Goal: Transaction & Acquisition: Purchase product/service

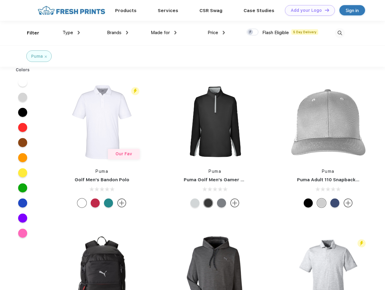
scroll to position [0, 0]
click at [308, 10] on link "Add your Logo Design Tool" at bounding box center [310, 10] width 50 height 11
click at [0, 0] on div "Design Tool" at bounding box center [0, 0] width 0 height 0
click at [324, 10] on link "Add your Logo Design Tool" at bounding box center [310, 10] width 50 height 11
click at [29, 33] on div "Filter" at bounding box center [33, 33] width 12 height 7
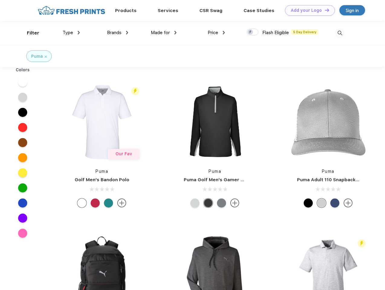
click at [71, 33] on span "Type" at bounding box center [68, 32] width 11 height 5
click at [118, 33] on span "Brands" at bounding box center [114, 32] width 15 height 5
click at [164, 33] on span "Made for" at bounding box center [160, 32] width 19 height 5
click at [216, 33] on span "Price" at bounding box center [213, 32] width 11 height 5
click at [253, 32] on div at bounding box center [253, 32] width 12 height 7
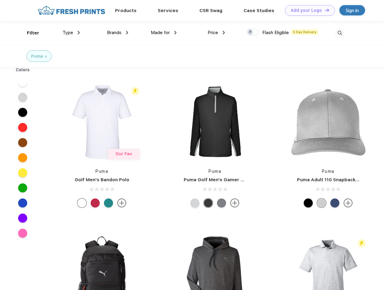
click at [250, 32] on input "checkbox" at bounding box center [249, 30] width 4 height 4
click at [340, 33] on img at bounding box center [340, 33] width 10 height 10
